Goal: Task Accomplishment & Management: Manage account settings

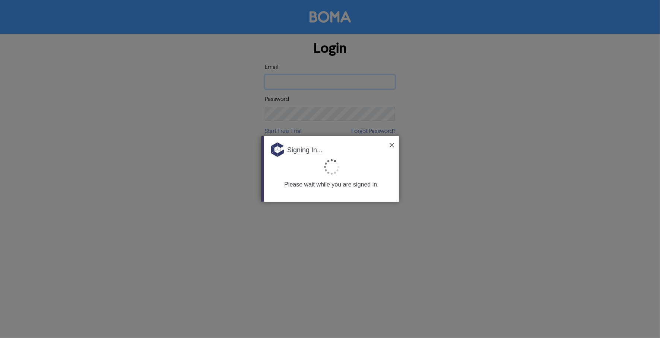
type input "[EMAIL_ADDRESS][DOMAIN_NAME]"
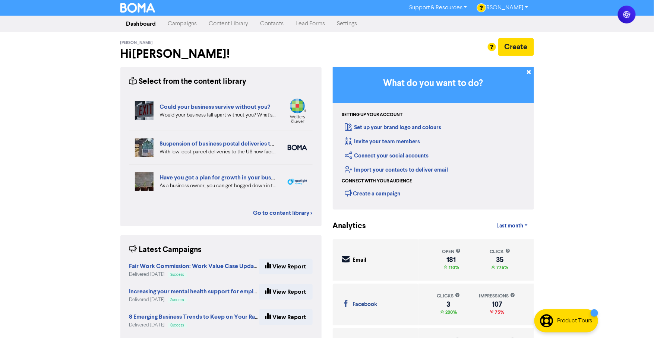
click at [583, 174] on div "Support & Resources Video Tutorials FAQ & Guides Marketing Education [PERSON_NA…" at bounding box center [327, 169] width 654 height 338
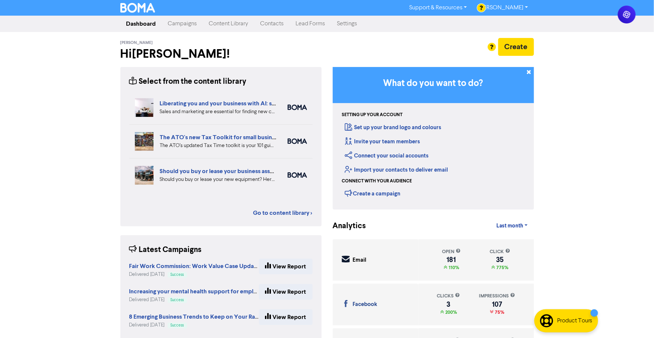
click at [586, 146] on div "Support & Resources Video Tutorials FAQ & Guides Marketing Education [PERSON_NA…" at bounding box center [327, 169] width 654 height 338
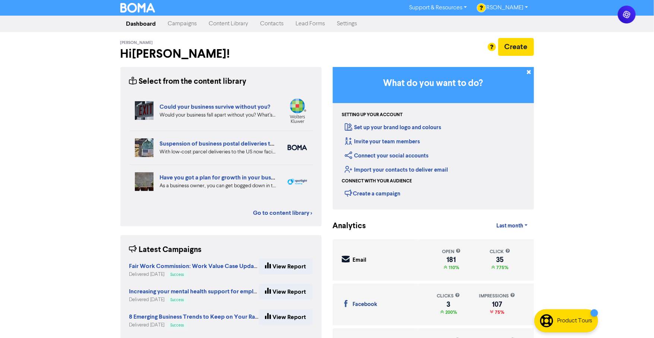
click at [168, 23] on link "Campaigns" at bounding box center [182, 23] width 41 height 15
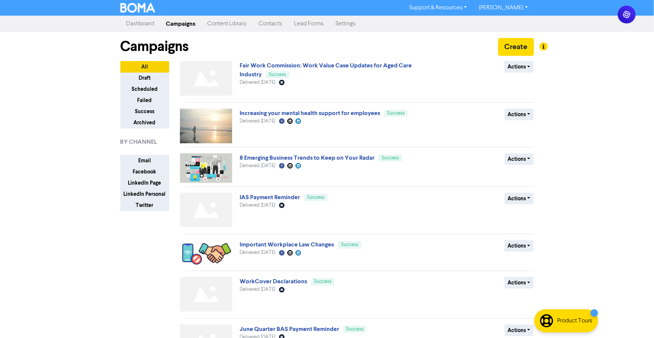
click at [168, 23] on link "Campaigns" at bounding box center [180, 23] width 41 height 15
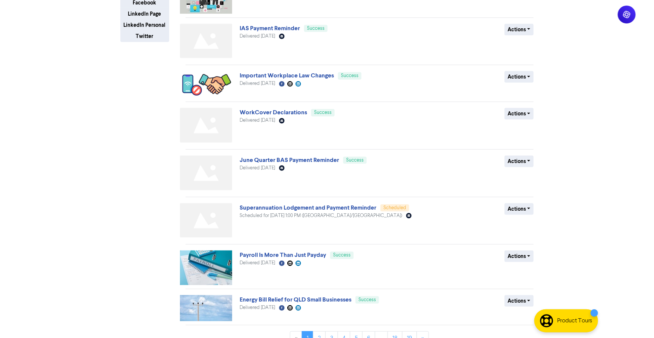
scroll to position [183, 0]
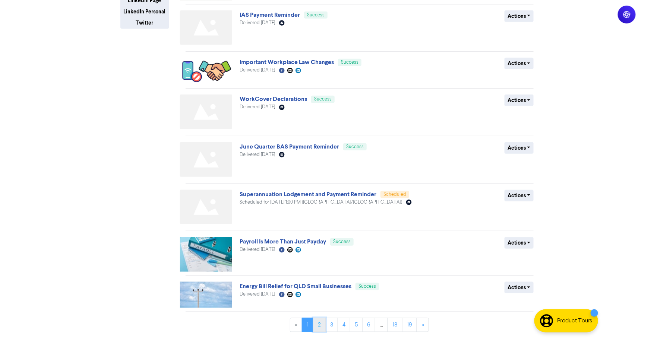
click at [319, 322] on link "2" at bounding box center [319, 325] width 13 height 14
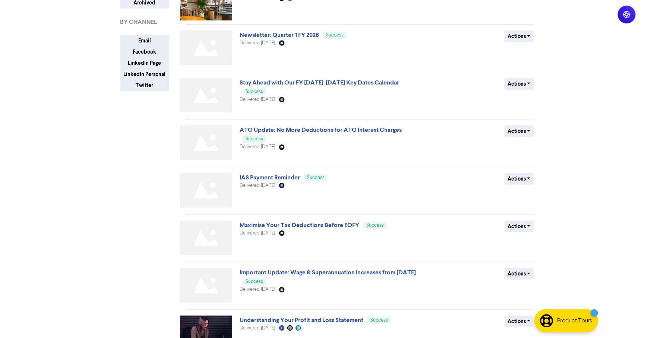
scroll to position [207, 0]
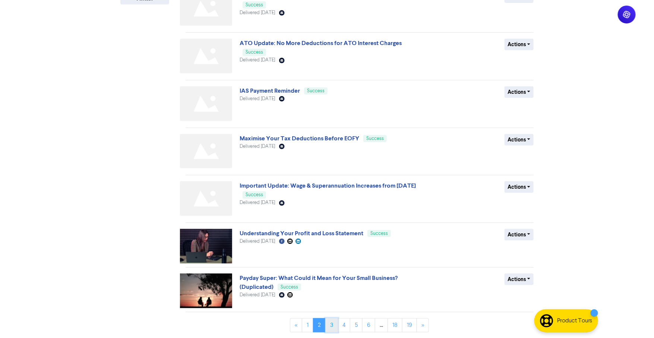
click at [330, 324] on link "3" at bounding box center [331, 326] width 13 height 14
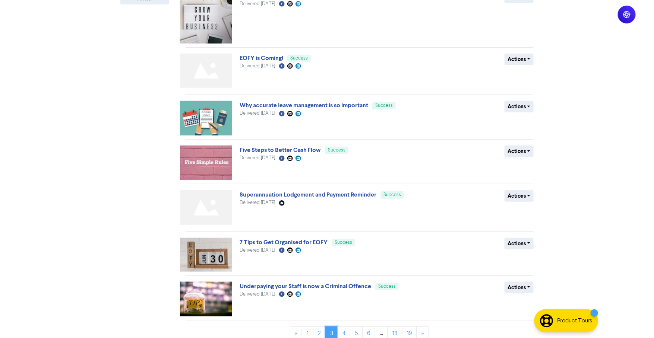
scroll to position [215, 0]
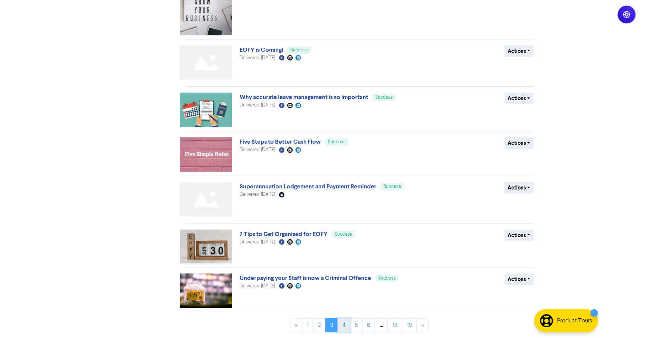
click at [345, 326] on link "4" at bounding box center [344, 326] width 13 height 14
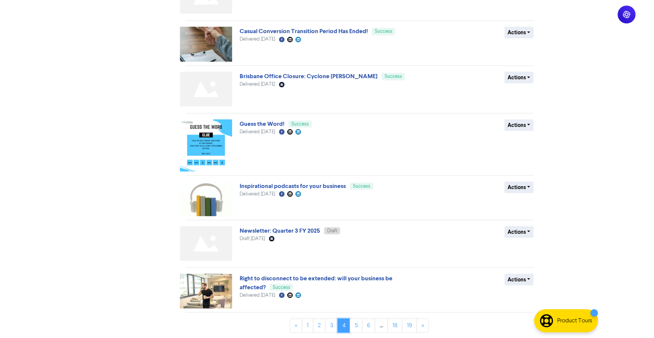
scroll to position [219, 0]
click at [354, 326] on link "5" at bounding box center [356, 326] width 13 height 14
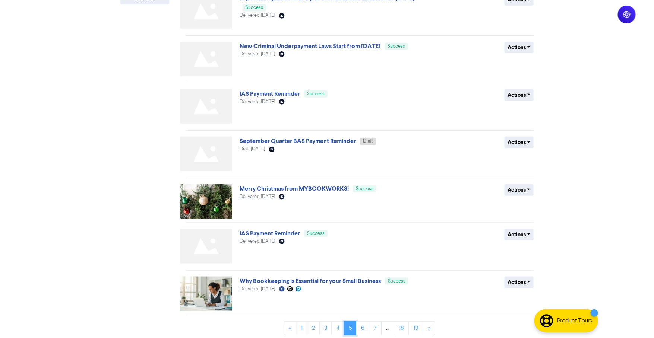
scroll to position [210, 0]
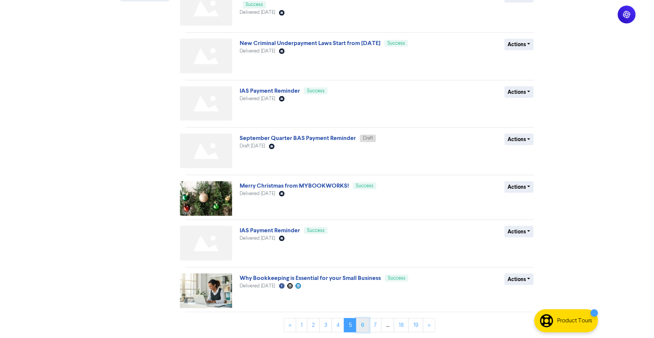
click at [362, 321] on link "6" at bounding box center [362, 326] width 13 height 14
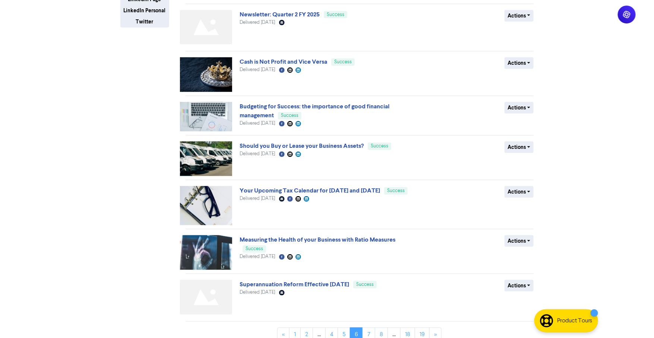
scroll to position [193, 0]
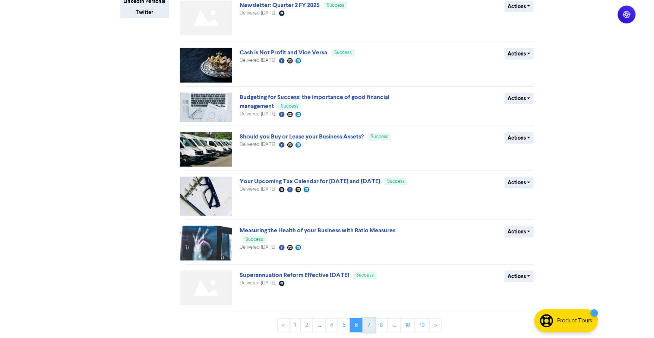
click at [367, 323] on link "7" at bounding box center [368, 326] width 13 height 14
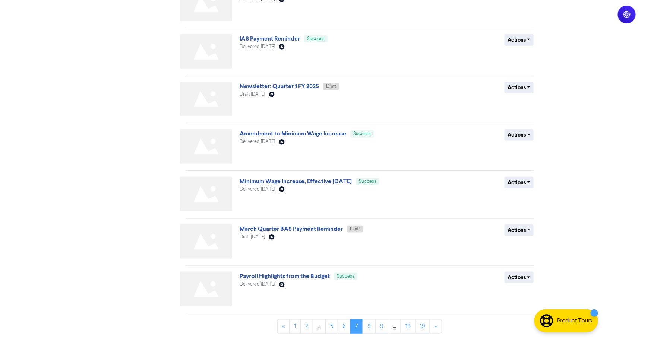
scroll to position [215, 0]
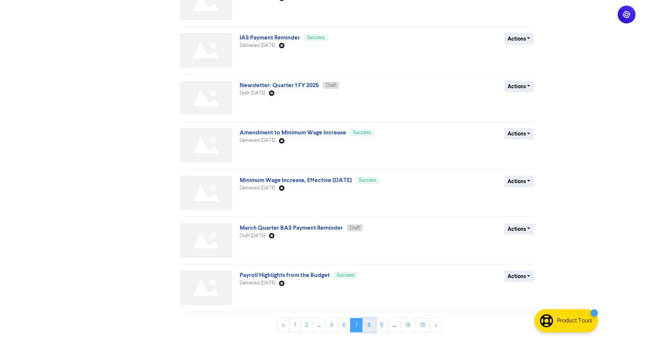
click at [367, 324] on link "8" at bounding box center [368, 326] width 13 height 14
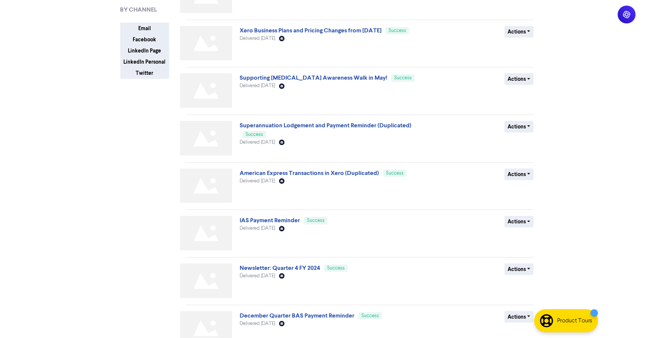
scroll to position [221, 0]
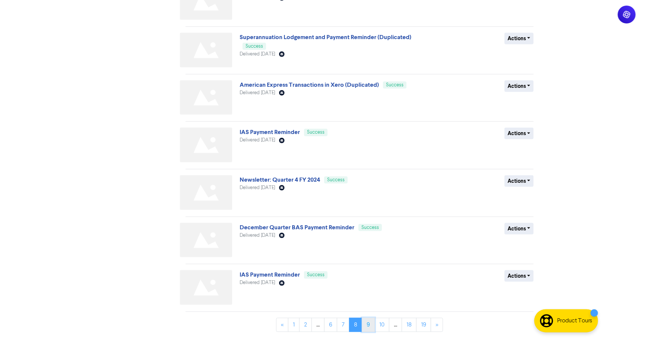
click at [362, 325] on link "9" at bounding box center [368, 325] width 13 height 14
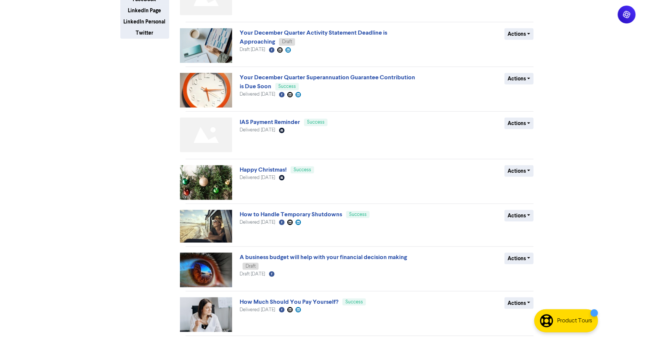
scroll to position [196, 0]
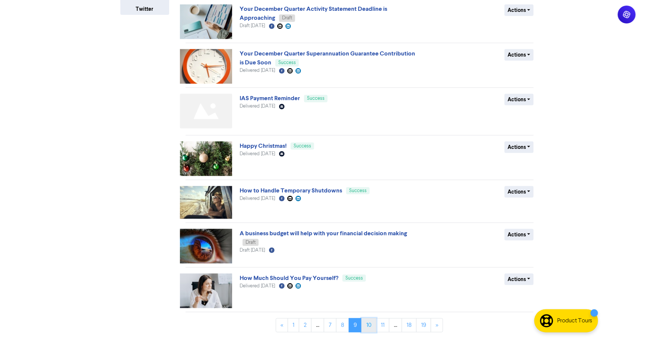
click at [368, 325] on link "10" at bounding box center [368, 326] width 15 height 14
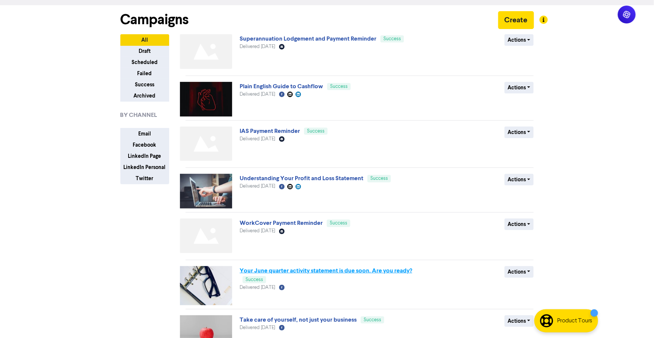
scroll to position [41, 0]
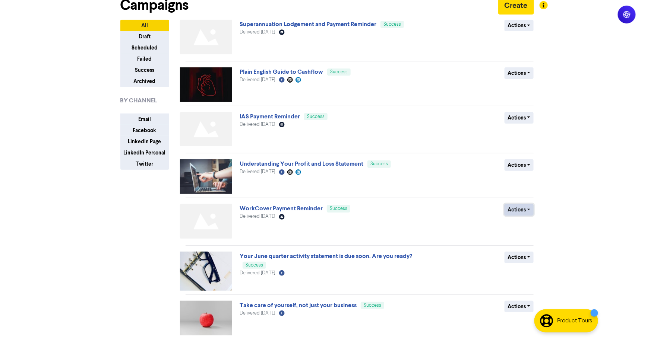
click at [523, 213] on button "Actions" at bounding box center [518, 210] width 29 height 12
click at [516, 226] on button "Duplicate" at bounding box center [534, 226] width 59 height 12
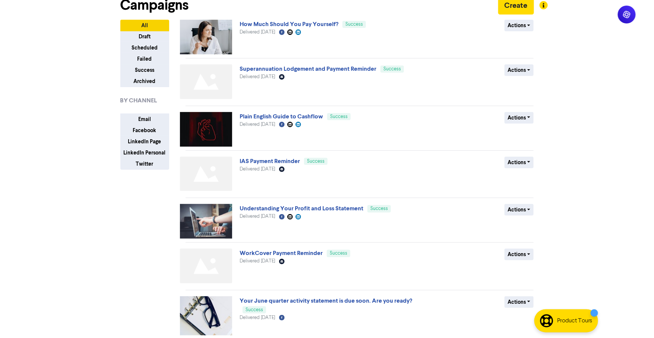
scroll to position [0, 0]
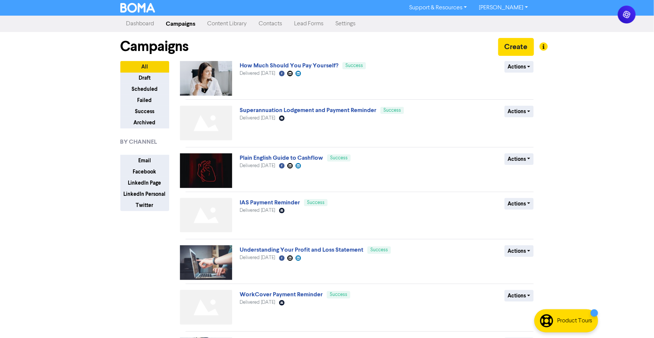
click at [141, 21] on link "Dashboard" at bounding box center [140, 23] width 40 height 15
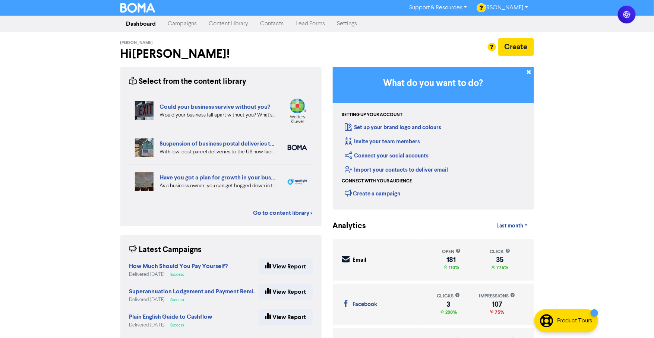
click at [171, 25] on link "Campaigns" at bounding box center [182, 23] width 41 height 15
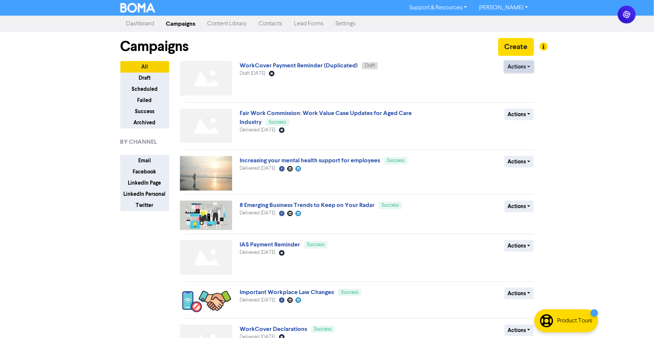
click at [518, 66] on button "Actions" at bounding box center [518, 67] width 29 height 12
click at [515, 104] on button "Rename" at bounding box center [534, 107] width 59 height 12
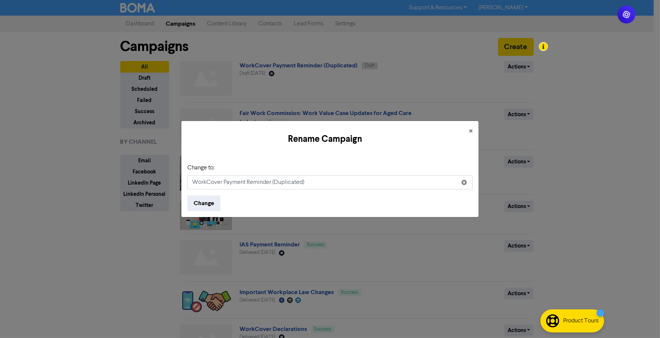
drag, startPoint x: 314, startPoint y: 180, endPoint x: 273, endPoint y: 178, distance: 40.6
click at [273, 178] on input "WorkCover Payment Reminder (Duplicated)" at bounding box center [329, 182] width 285 height 14
type input "WorkCover Payment Reminder"
click at [203, 205] on button "Change" at bounding box center [203, 204] width 33 height 16
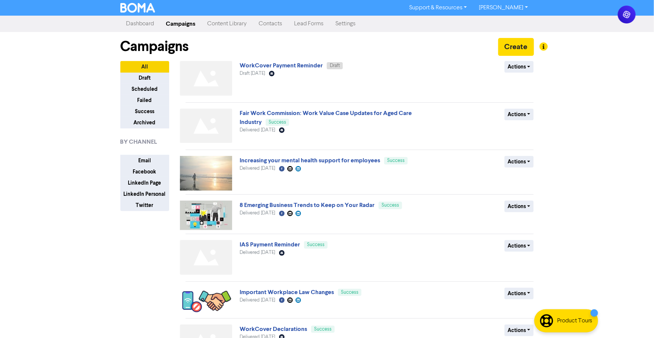
click at [256, 69] on div "WorkCover Payment Reminder Draft Draft [DATE] Email Created with Sketch." at bounding box center [330, 80] width 180 height 38
click at [259, 67] on link "WorkCover Payment Reminder" at bounding box center [281, 65] width 83 height 7
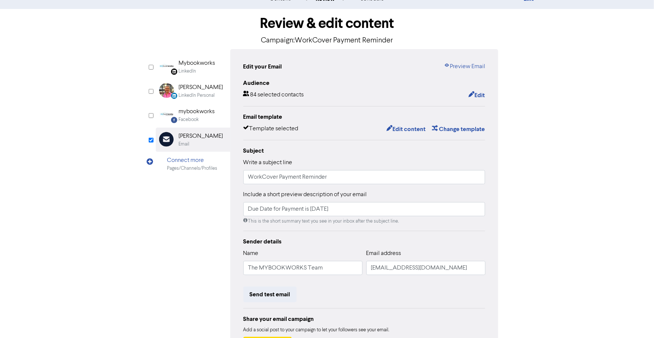
scroll to position [41, 0]
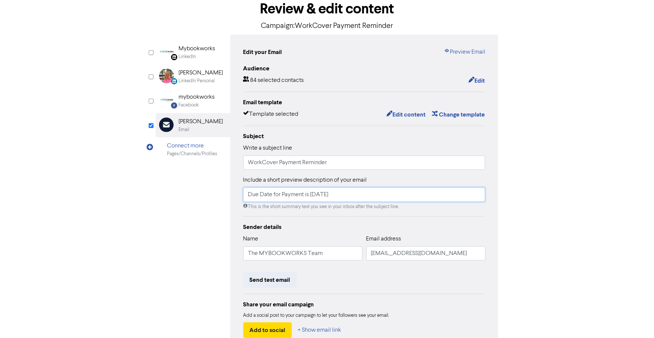
click at [365, 196] on input "Due Date for Payment is [DATE]" at bounding box center [364, 195] width 242 height 14
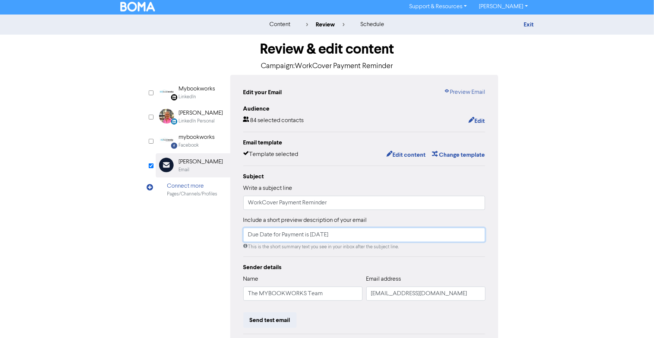
scroll to position [0, 0]
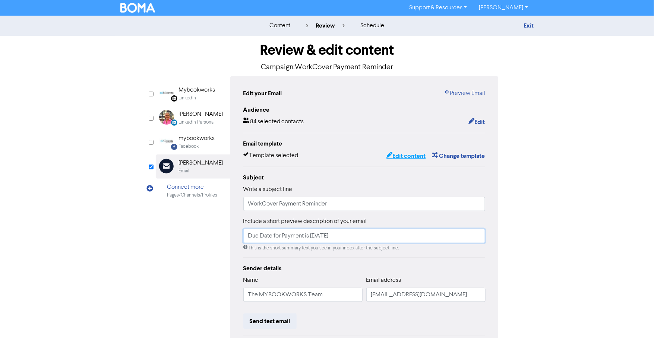
type input "Due Date for Payment is [DATE]"
click at [395, 156] on button "Edit content" at bounding box center [406, 156] width 40 height 10
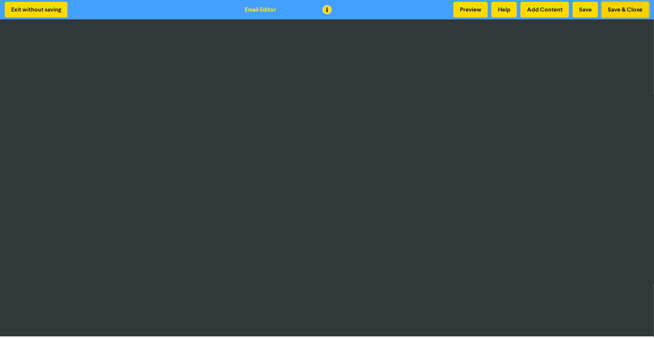
click at [614, 10] on button "Save & Close" at bounding box center [625, 10] width 47 height 16
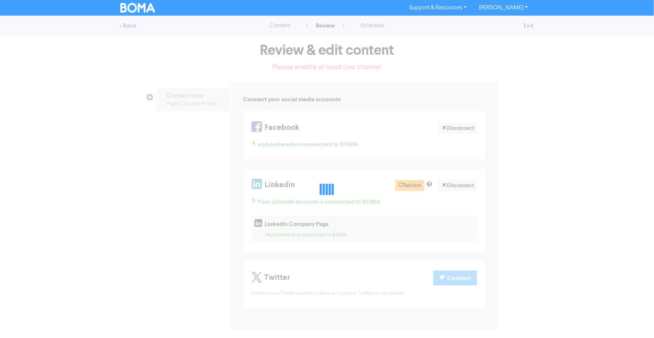
click at [628, 12] on div "Support & Resources Video Tutorials FAQ & Guides Marketing Education [PERSON_NA…" at bounding box center [327, 8] width 654 height 16
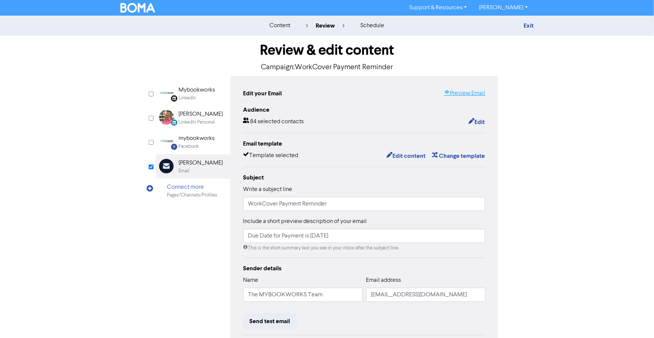
click at [468, 89] on link "Preview Email" at bounding box center [464, 93] width 41 height 9
click at [456, 91] on link "Preview Email" at bounding box center [464, 93] width 41 height 9
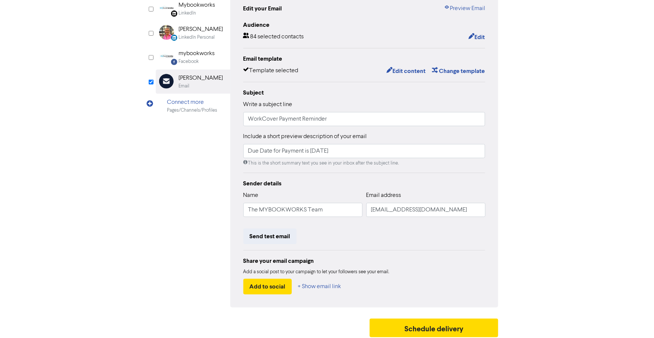
scroll to position [88, 0]
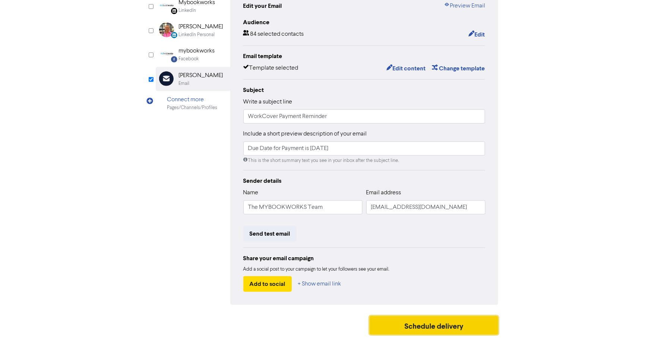
click at [416, 335] on button "Schedule delivery" at bounding box center [434, 325] width 129 height 19
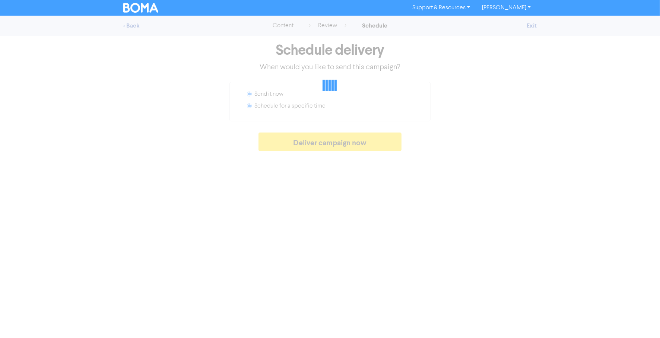
radio input "false"
radio input "true"
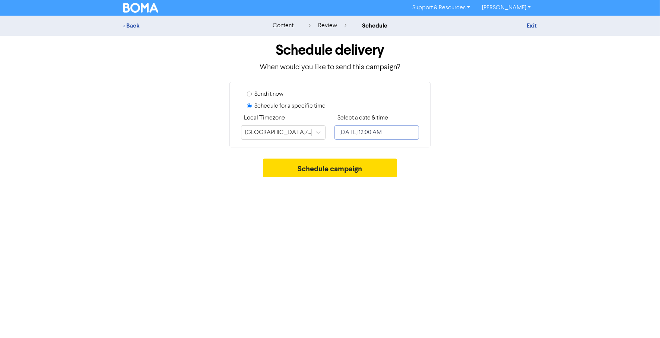
click at [376, 133] on input "[DATE] 12:00 AM" at bounding box center [377, 133] width 85 height 14
select select "8"
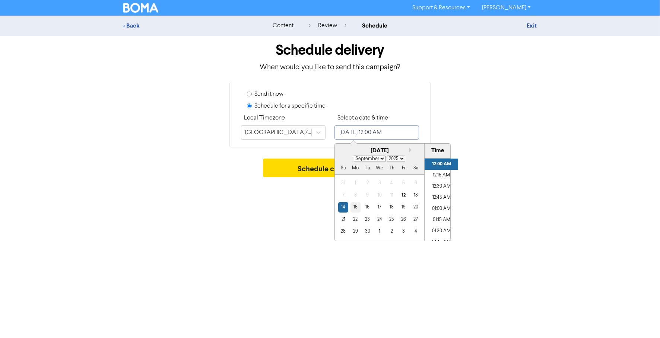
click at [357, 210] on div "15" at bounding box center [356, 207] width 10 height 10
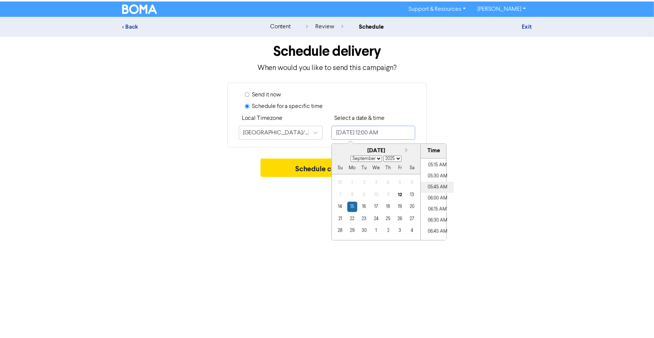
scroll to position [248, 0]
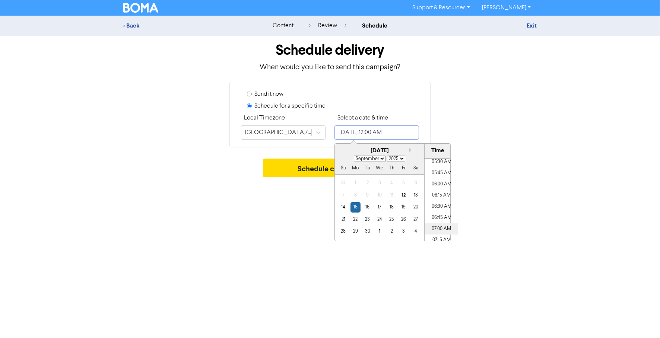
click at [432, 229] on li "07:00 AM" at bounding box center [442, 229] width 34 height 11
type input "[DATE] 7:00 AM"
click at [291, 179] on div "Schedule campaign" at bounding box center [329, 170] width 413 height 22
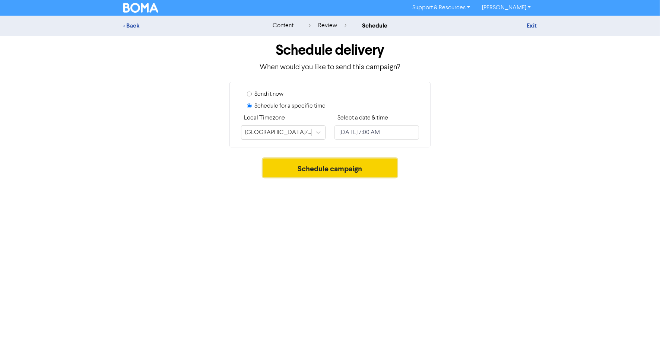
click at [316, 167] on button "Schedule campaign" at bounding box center [330, 168] width 134 height 19
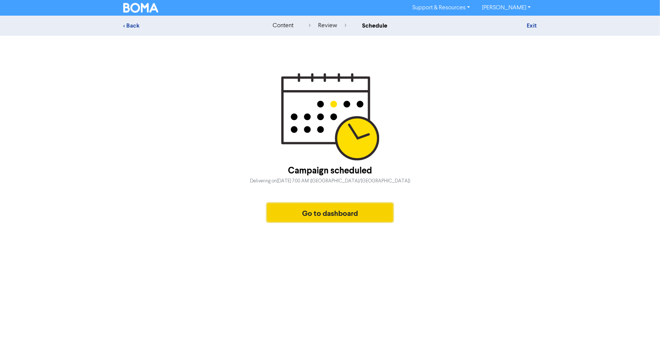
click at [319, 216] on button "Go to dashboard" at bounding box center [330, 212] width 126 height 19
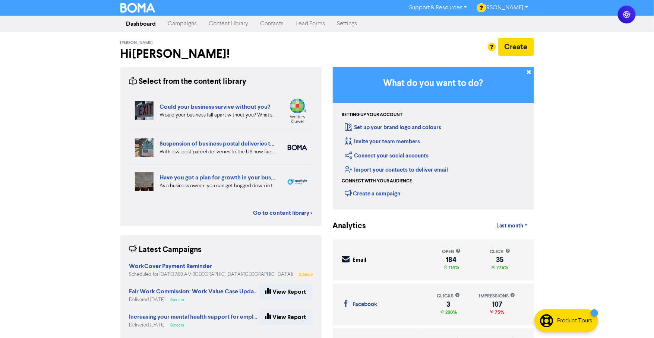
click at [168, 23] on link "Campaigns" at bounding box center [182, 23] width 41 height 15
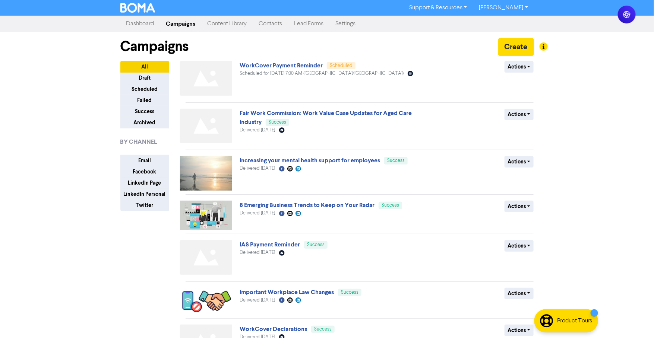
copy div "WorkCover Payment Reminder"
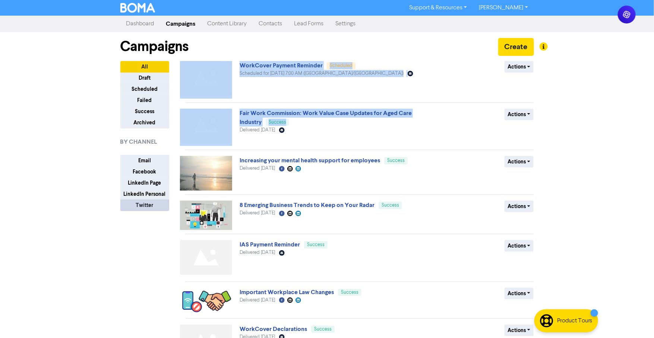
drag, startPoint x: 235, startPoint y: 64, endPoint x: 153, endPoint y: 203, distance: 161.3
click at [250, 162] on div "WorkCover Payment Reminder Scheduled Scheduled for [DATE] 7:00 AM ([GEOGRAPHIC_…" at bounding box center [360, 283] width 348 height 445
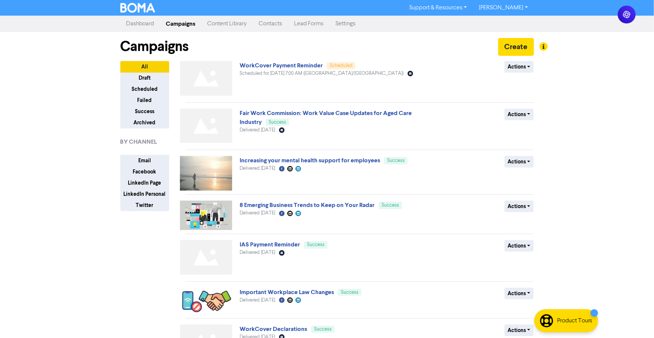
click at [118, 223] on div "All Draft Scheduled Failed Success Archived BY CHANNEL Email Facebook LinkedIn …" at bounding box center [150, 296] width 71 height 471
click at [91, 82] on div "Support & Resources Video Tutorials FAQ & Guides Marketing Education [PERSON_NA…" at bounding box center [327, 169] width 654 height 338
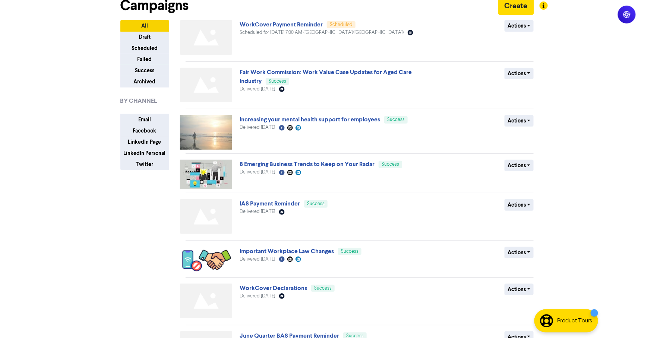
scroll to position [41, 0]
click at [273, 205] on link "IAS Payment Reminder" at bounding box center [270, 203] width 60 height 7
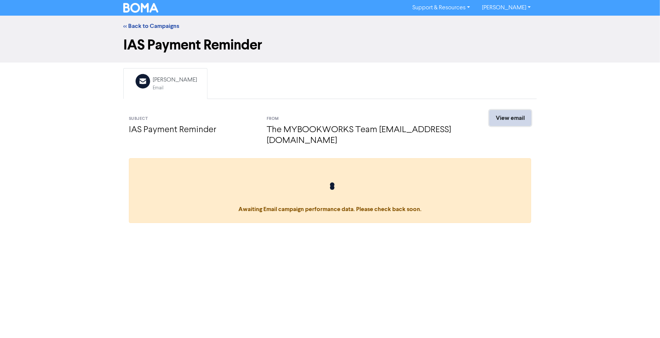
click at [509, 116] on link "View email" at bounding box center [510, 118] width 42 height 16
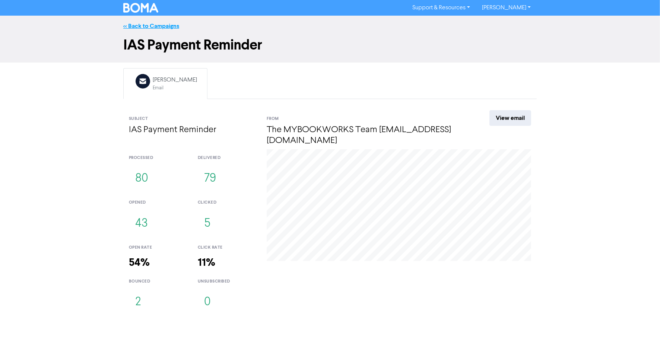
click at [143, 24] on link "<< Back to Campaigns" at bounding box center [151, 25] width 56 height 7
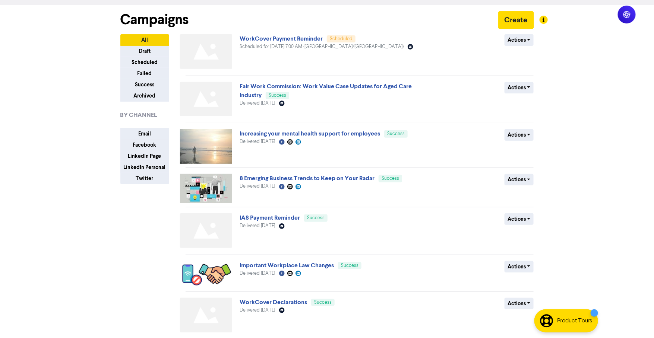
scroll to position [41, 0]
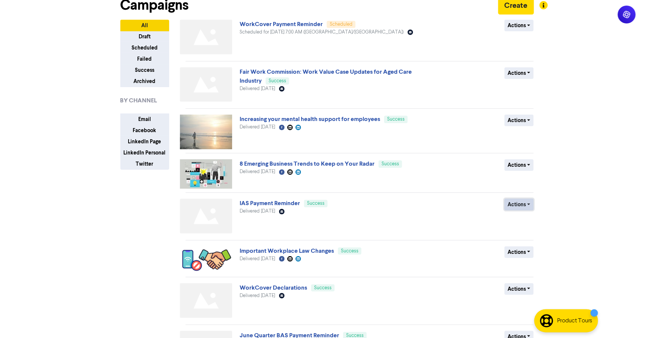
click at [519, 200] on button "Actions" at bounding box center [518, 205] width 29 height 12
click at [519, 225] on button "Duplicate" at bounding box center [534, 221] width 59 height 12
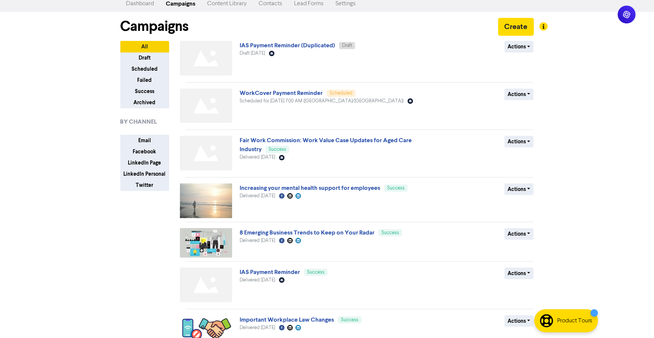
scroll to position [0, 0]
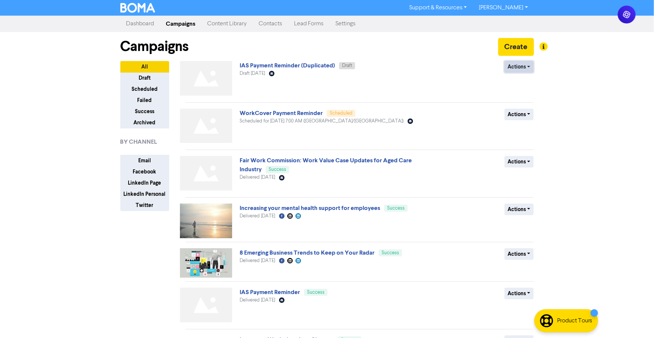
click at [514, 63] on button "Actions" at bounding box center [518, 67] width 29 height 12
click at [515, 111] on button "Rename" at bounding box center [534, 107] width 59 height 12
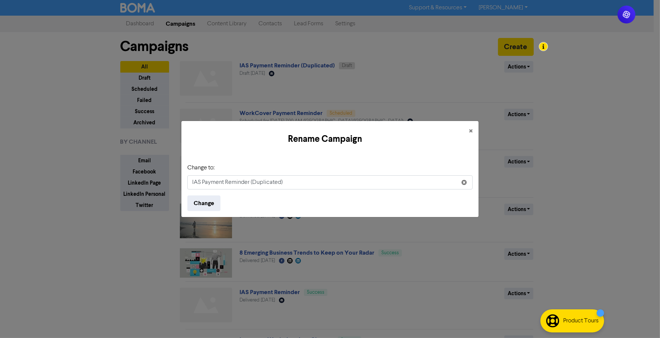
drag, startPoint x: 293, startPoint y: 183, endPoint x: 261, endPoint y: 174, distance: 33.8
click at [261, 174] on div "Change to: IAS Payment Reminder (Duplicated)" at bounding box center [329, 177] width 285 height 26
type input "IAS Payment Reminder"
click at [196, 203] on button "Change" at bounding box center [203, 204] width 33 height 16
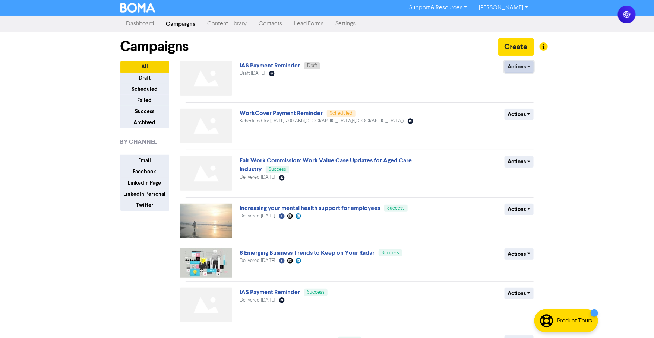
click at [511, 67] on button "Actions" at bounding box center [518, 67] width 29 height 12
click at [260, 69] on link "IAS Payment Reminder" at bounding box center [270, 65] width 60 height 7
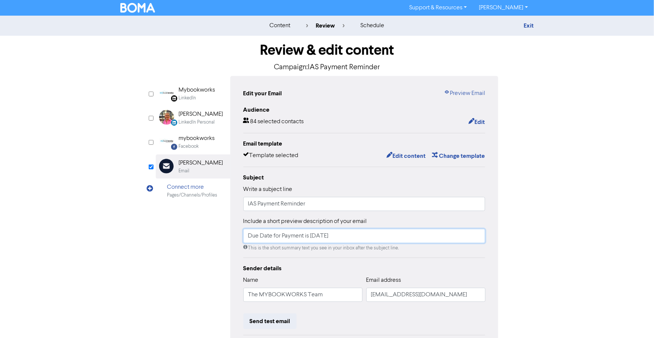
click at [313, 238] on input "Due Date for Payment is [DATE]" at bounding box center [364, 236] width 242 height 14
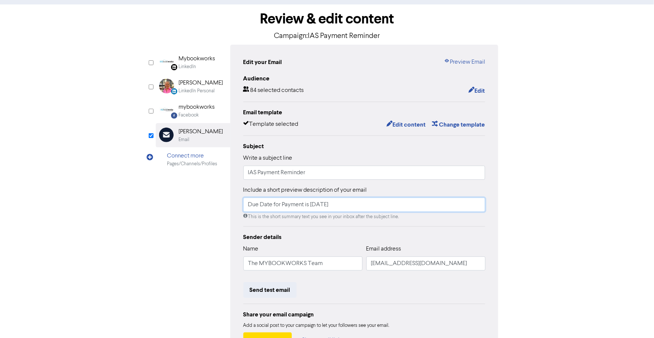
scroll to position [83, 0]
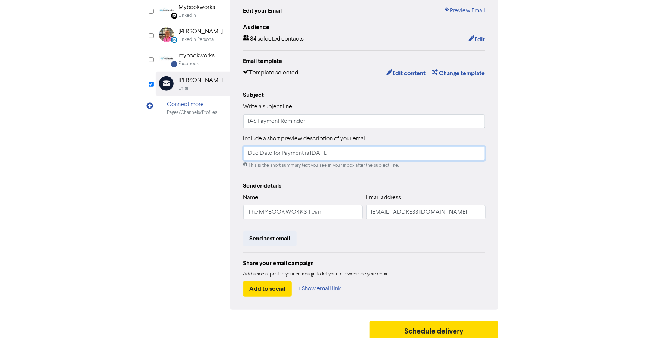
type input "Due Date for Payment is [DATE]"
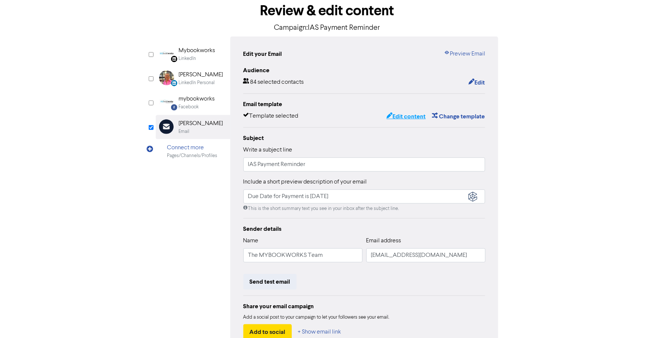
scroll to position [5, 0]
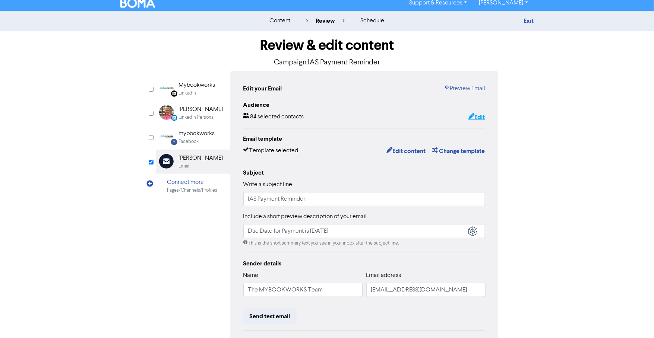
click at [474, 118] on button "Edit" at bounding box center [476, 118] width 17 height 10
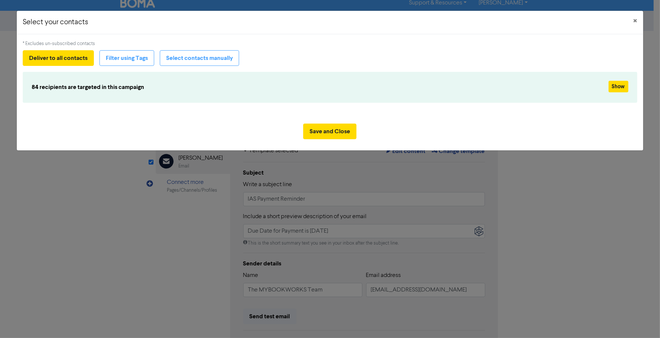
click at [538, 172] on div "Select your contacts × * Excludes un-subscribed contacts Deliver to all contact…" at bounding box center [330, 169] width 660 height 338
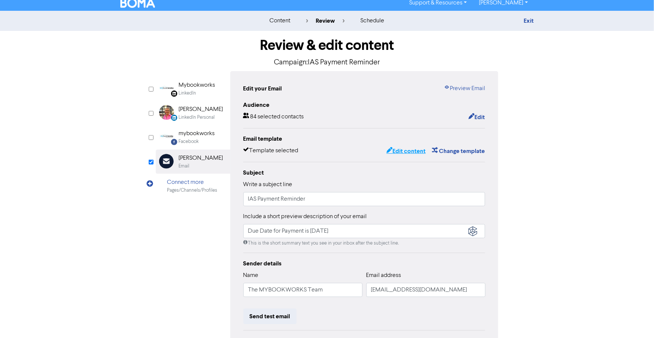
click at [402, 148] on button "Edit content" at bounding box center [406, 151] width 40 height 10
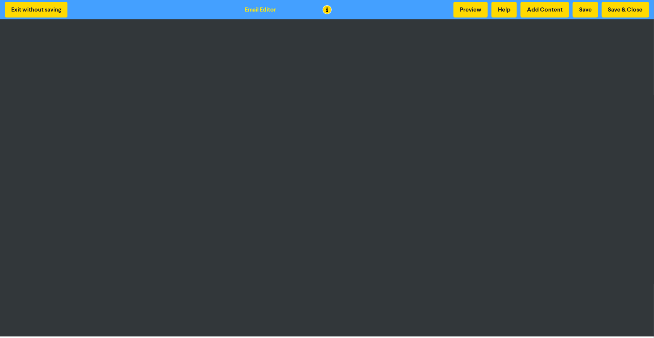
click at [626, 19] on div "Exit without saving Email Editor Preview Help Add Content Save Save & Close" at bounding box center [327, 9] width 654 height 19
click at [626, 15] on button "Save & Close" at bounding box center [625, 10] width 47 height 16
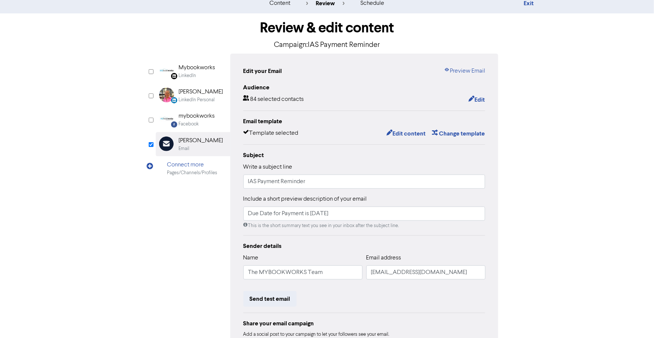
scroll to position [41, 0]
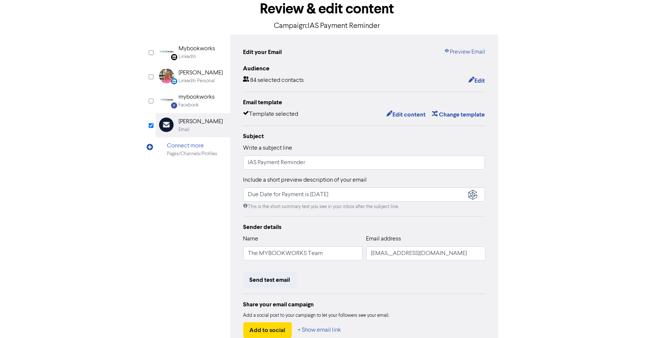
click at [469, 46] on div "Edit your Email Preview Email Audience 84 selected contacts Edit Email template…" at bounding box center [364, 193] width 268 height 317
click at [471, 49] on link "Preview Email" at bounding box center [464, 52] width 41 height 9
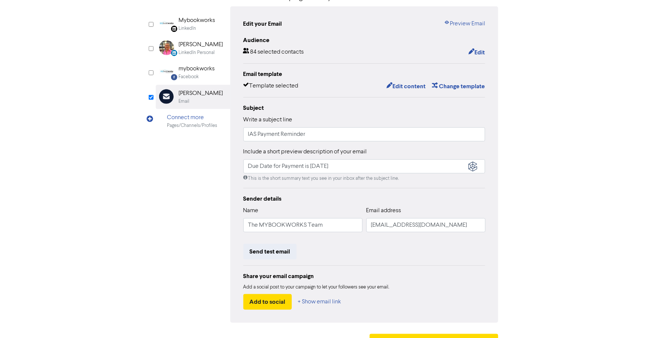
scroll to position [88, 0]
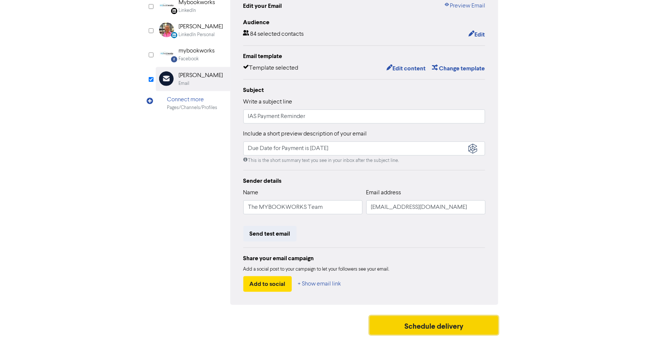
click at [418, 324] on button "Schedule delivery" at bounding box center [434, 325] width 129 height 19
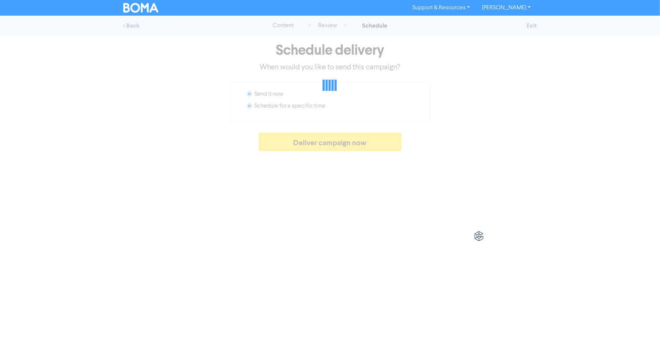
radio input "false"
radio input "true"
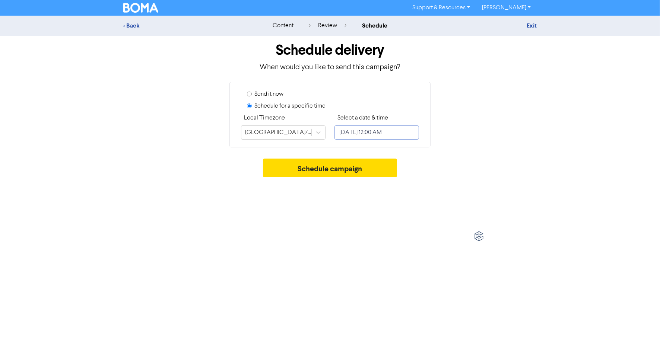
select select "8"
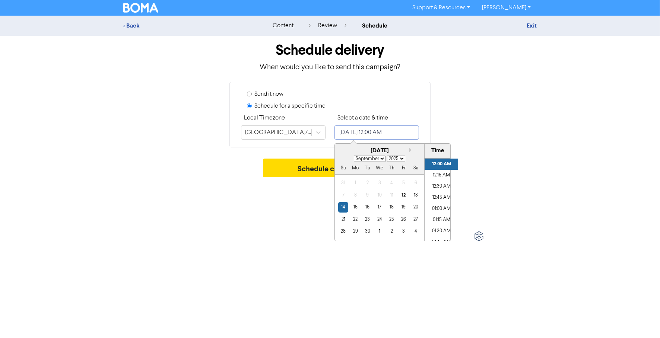
click at [374, 134] on input "[DATE] 12:00 AM" at bounding box center [377, 133] width 85 height 14
click at [367, 207] on div "16" at bounding box center [367, 207] width 10 height 10
click at [353, 210] on div "15" at bounding box center [356, 207] width 10 height 10
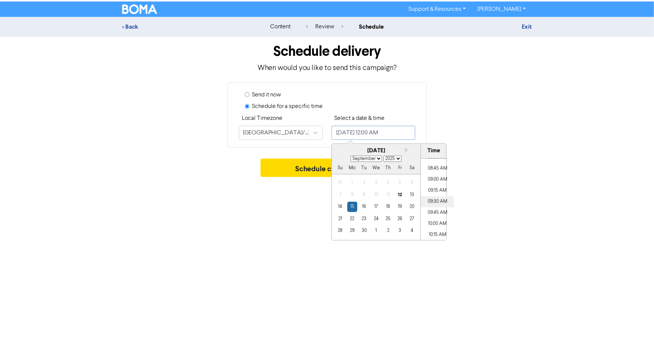
scroll to position [373, 0]
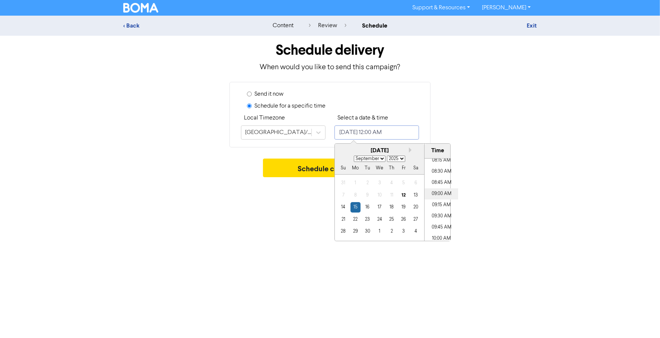
click at [437, 196] on li "09:00 AM" at bounding box center [442, 193] width 34 height 11
type input "[DATE] 9:00 AM"
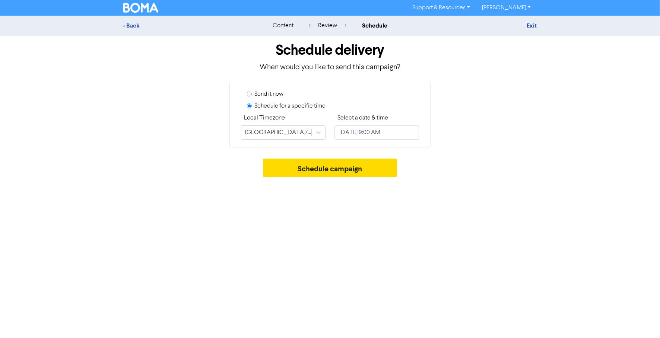
click at [362, 248] on div "Support & Resources Video Tutorials FAQ & Guides Marketing Education [PERSON_NA…" at bounding box center [330, 169] width 660 height 338
click at [334, 173] on button "Schedule campaign" at bounding box center [330, 168] width 134 height 19
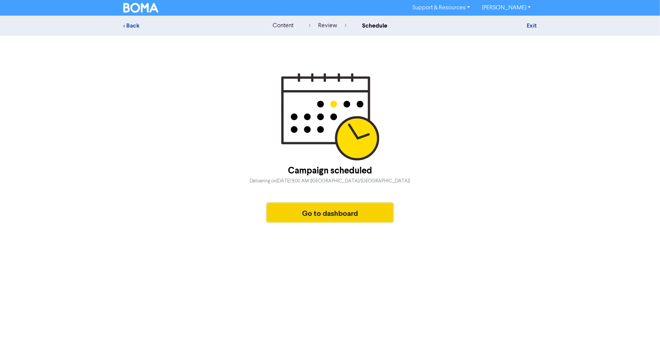
click at [317, 215] on button "Go to dashboard" at bounding box center [330, 212] width 126 height 19
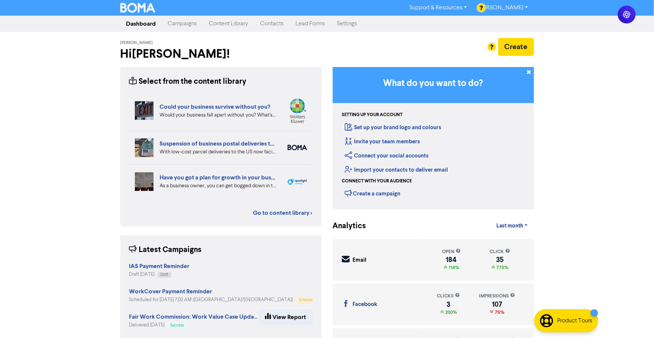
click at [185, 27] on link "Campaigns" at bounding box center [182, 23] width 41 height 15
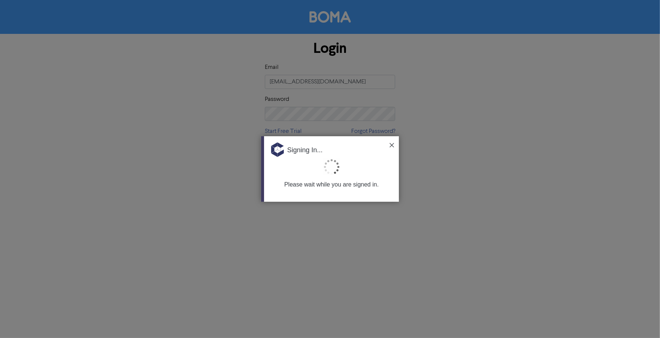
drag, startPoint x: 0, startPoint y: 0, endPoint x: 390, endPoint y: 145, distance: 416.6
click at [390, 145] on img at bounding box center [392, 145] width 4 height 4
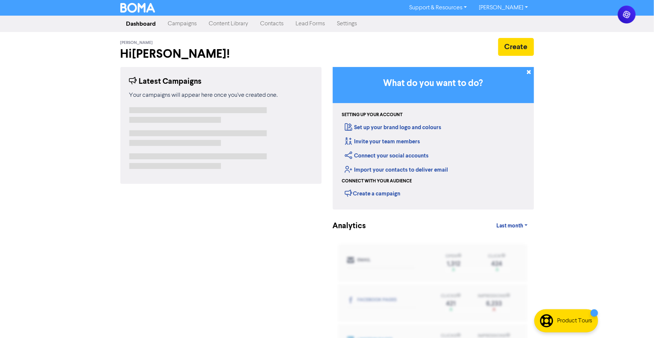
click at [193, 26] on link "Campaigns" at bounding box center [182, 23] width 41 height 15
